Goal: Navigation & Orientation: Find specific page/section

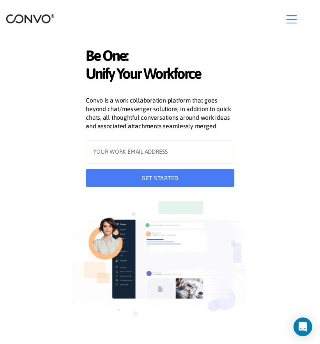
click at [294, 19] on icon "button" at bounding box center [291, 20] width 10 height 12
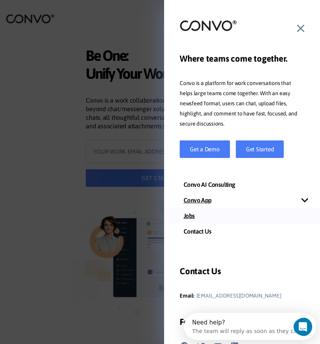
click at [186, 214] on link "Jobs" at bounding box center [242, 216] width 156 height 16
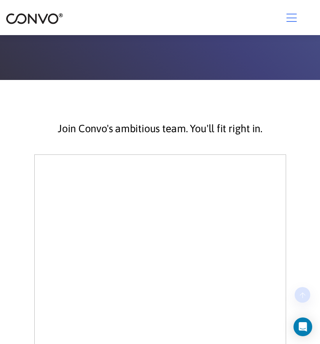
scroll to position [117, 0]
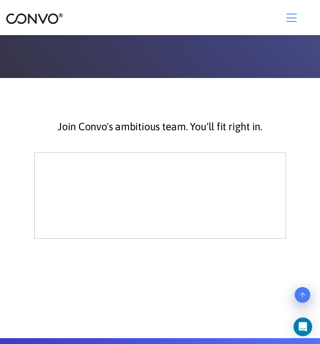
click at [294, 16] on icon "button" at bounding box center [291, 18] width 10 height 12
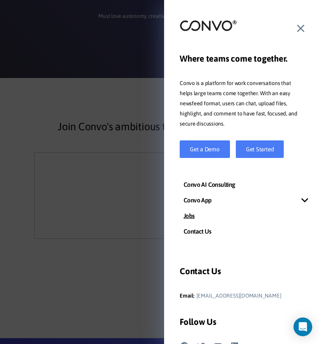
click at [212, 269] on h3 "Contact Us" at bounding box center [242, 273] width 125 height 17
click at [301, 27] on icon at bounding box center [300, 29] width 7 height 12
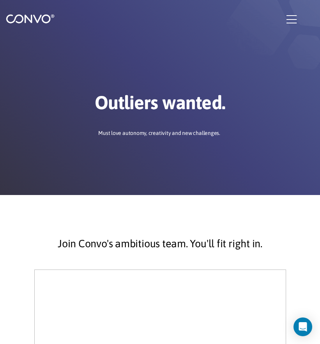
click at [292, 18] on icon "button" at bounding box center [291, 20] width 10 height 12
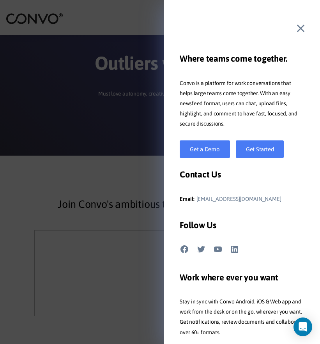
scroll to position [117, 0]
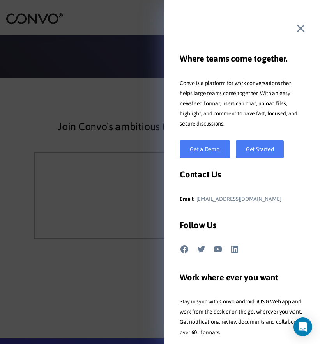
click at [301, 25] on icon at bounding box center [300, 29] width 7 height 12
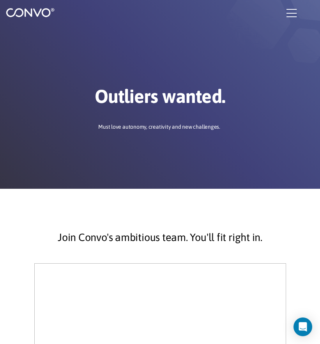
scroll to position [0, 0]
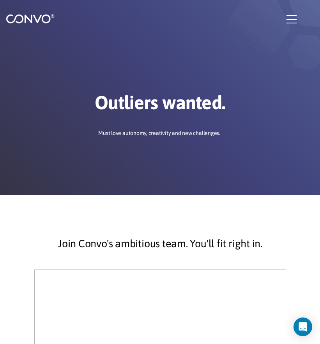
click at [42, 18] on img at bounding box center [30, 19] width 49 height 10
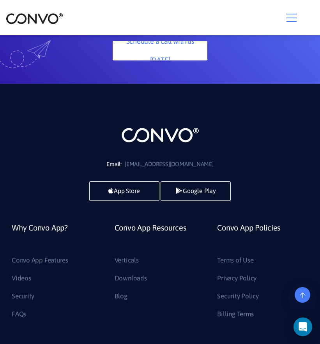
scroll to position [2142, 0]
